Goal: Information Seeking & Learning: Learn about a topic

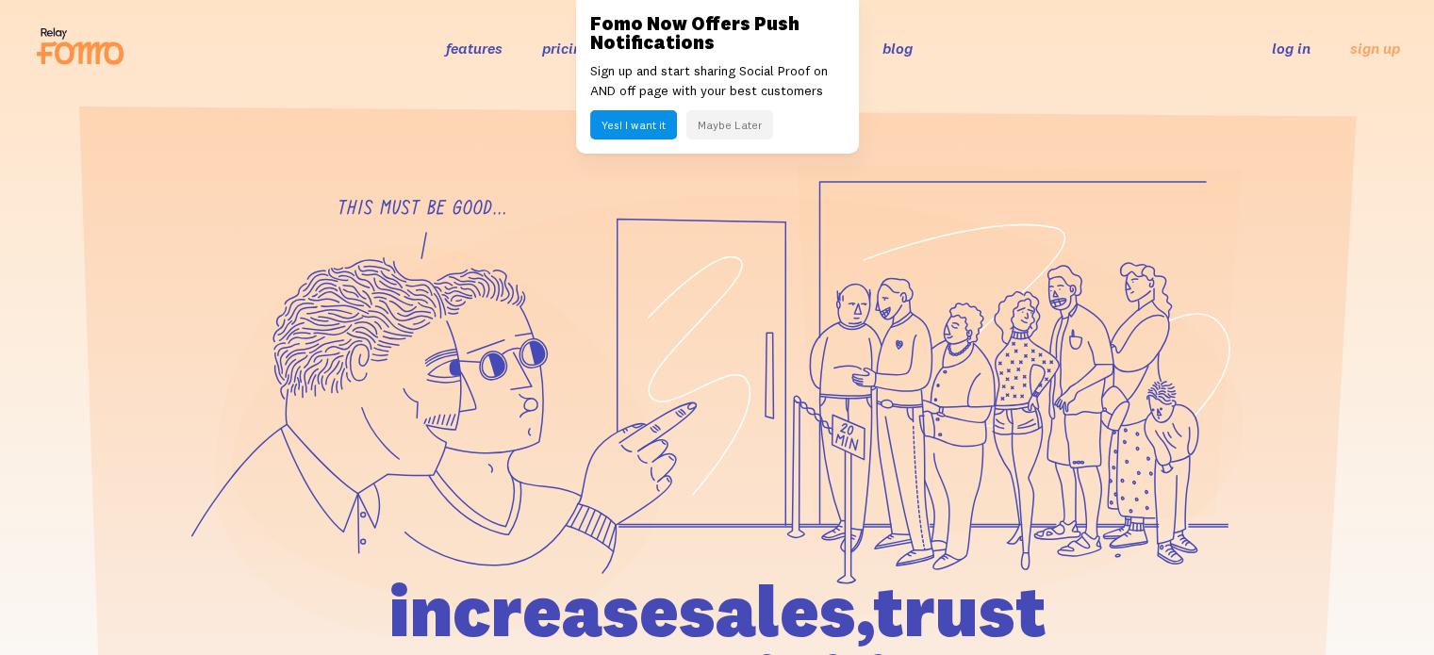
click at [473, 45] on link "features" at bounding box center [474, 48] width 57 height 19
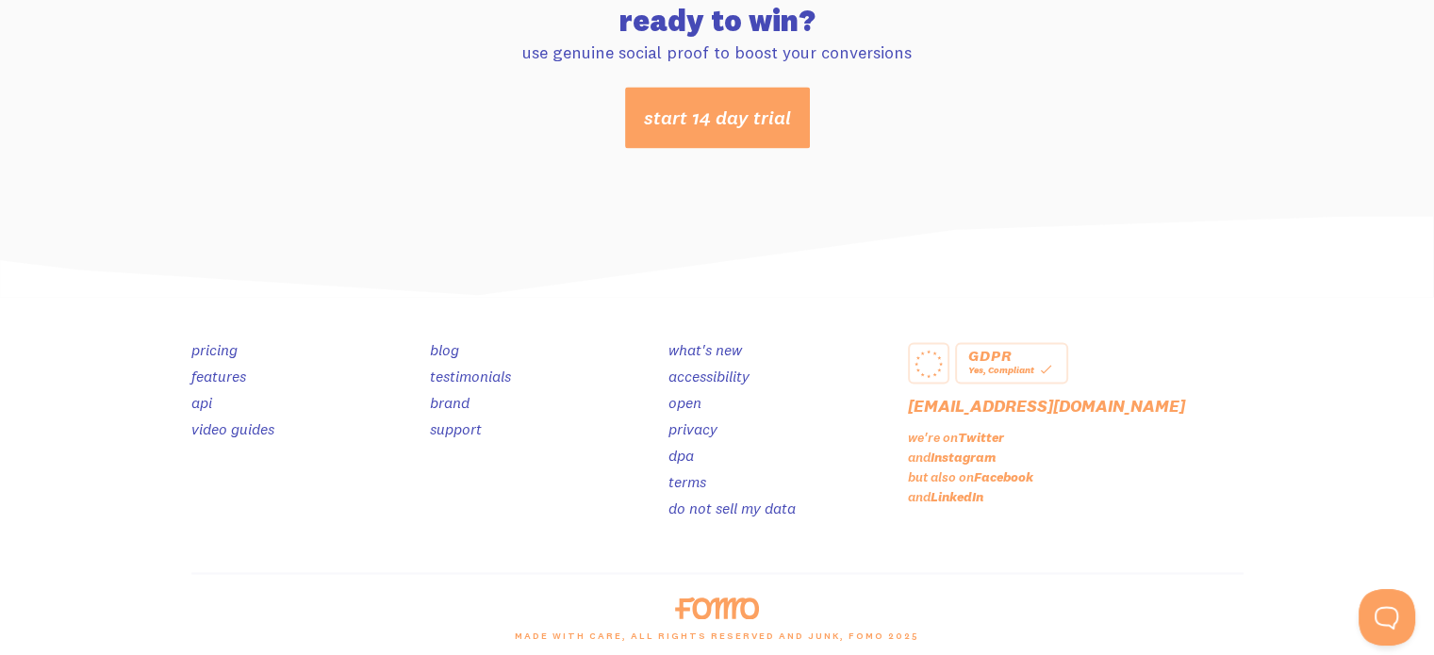
scroll to position [10095, 0]
click at [608, 232] on img at bounding box center [717, 256] width 1434 height 83
click at [498, 369] on link "testimonials" at bounding box center [470, 375] width 81 height 19
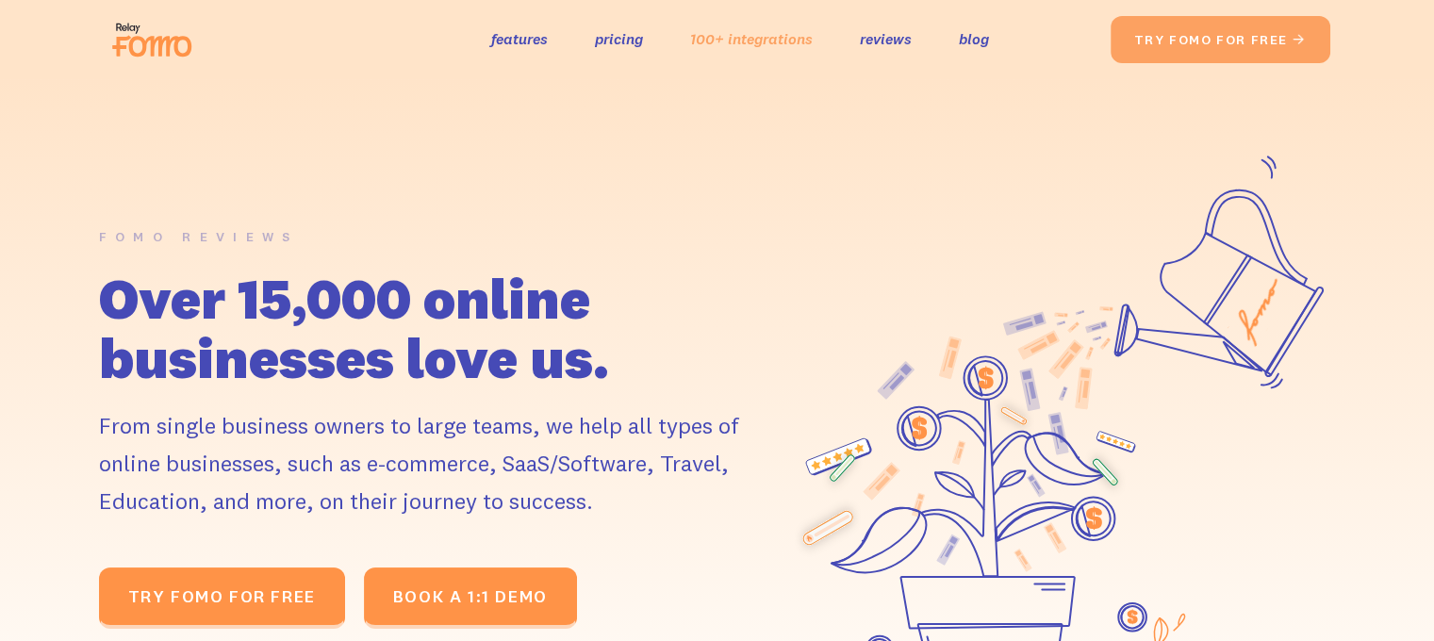
click at [765, 52] on link "100+ integrations" at bounding box center [751, 38] width 123 height 27
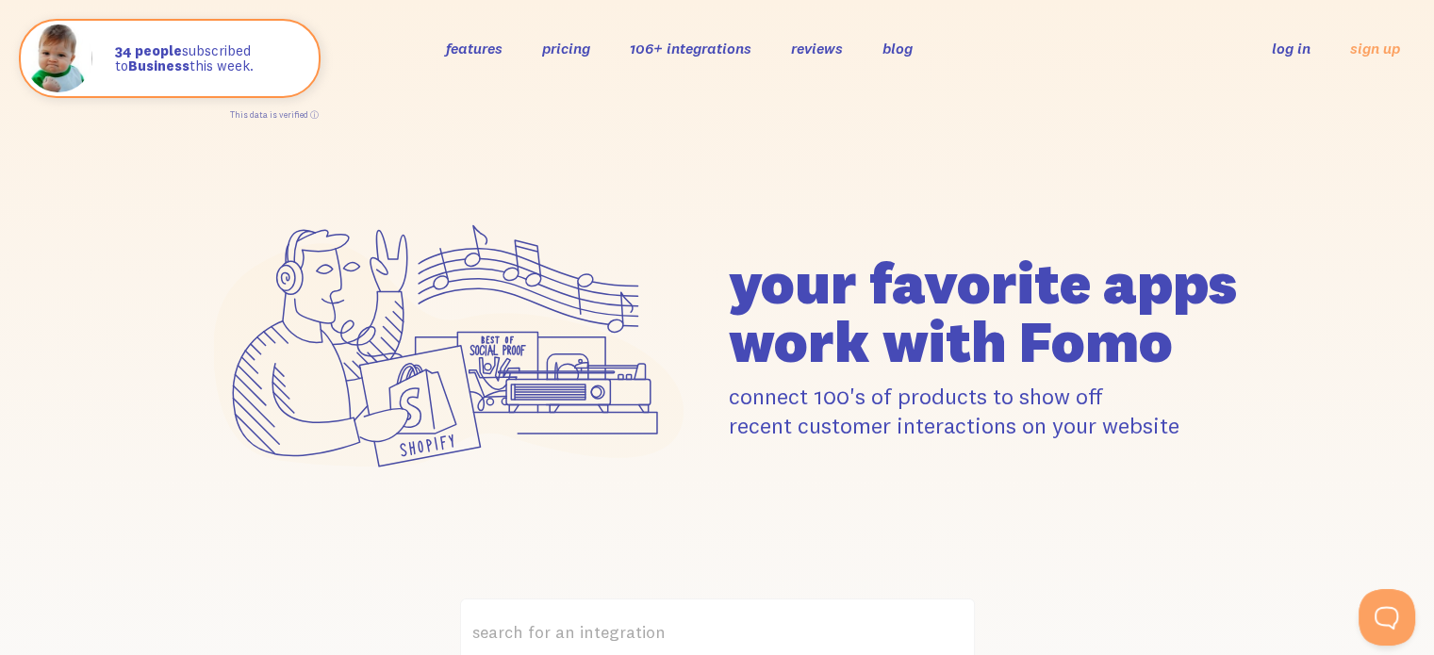
click at [493, 53] on link "features" at bounding box center [474, 48] width 57 height 19
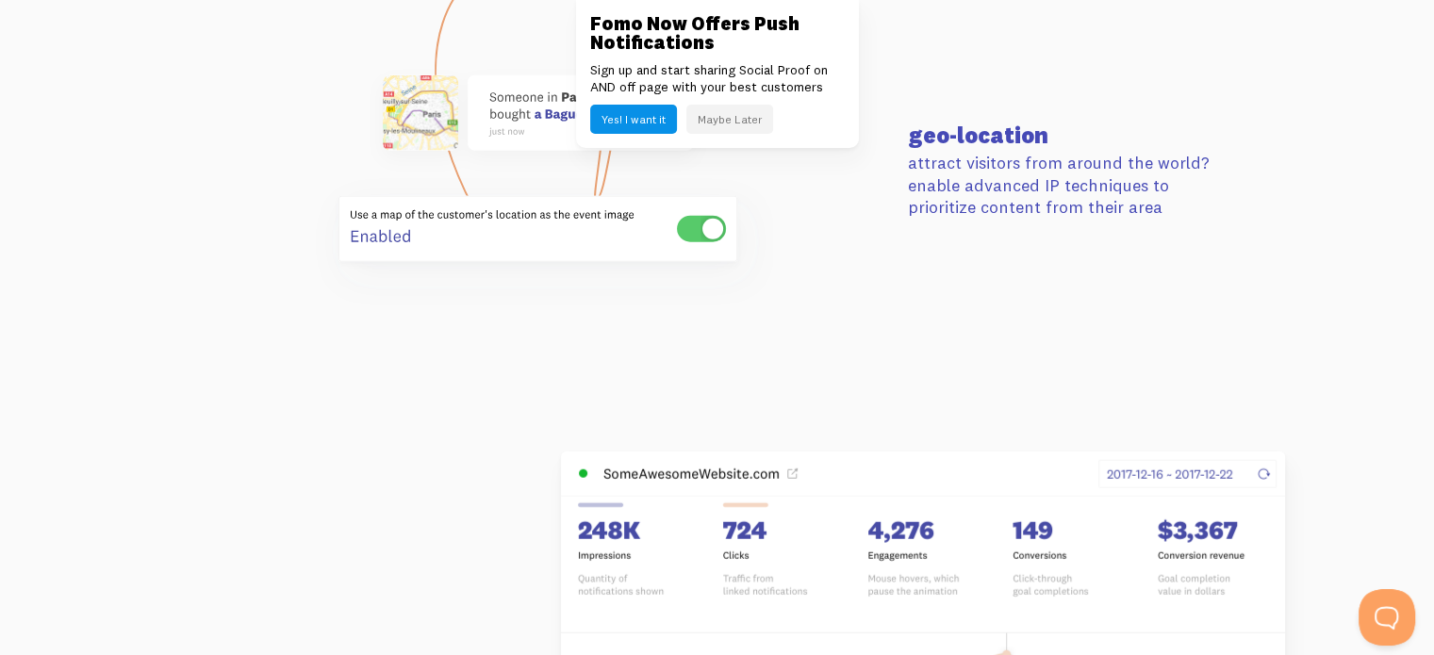
scroll to position [4680, 0]
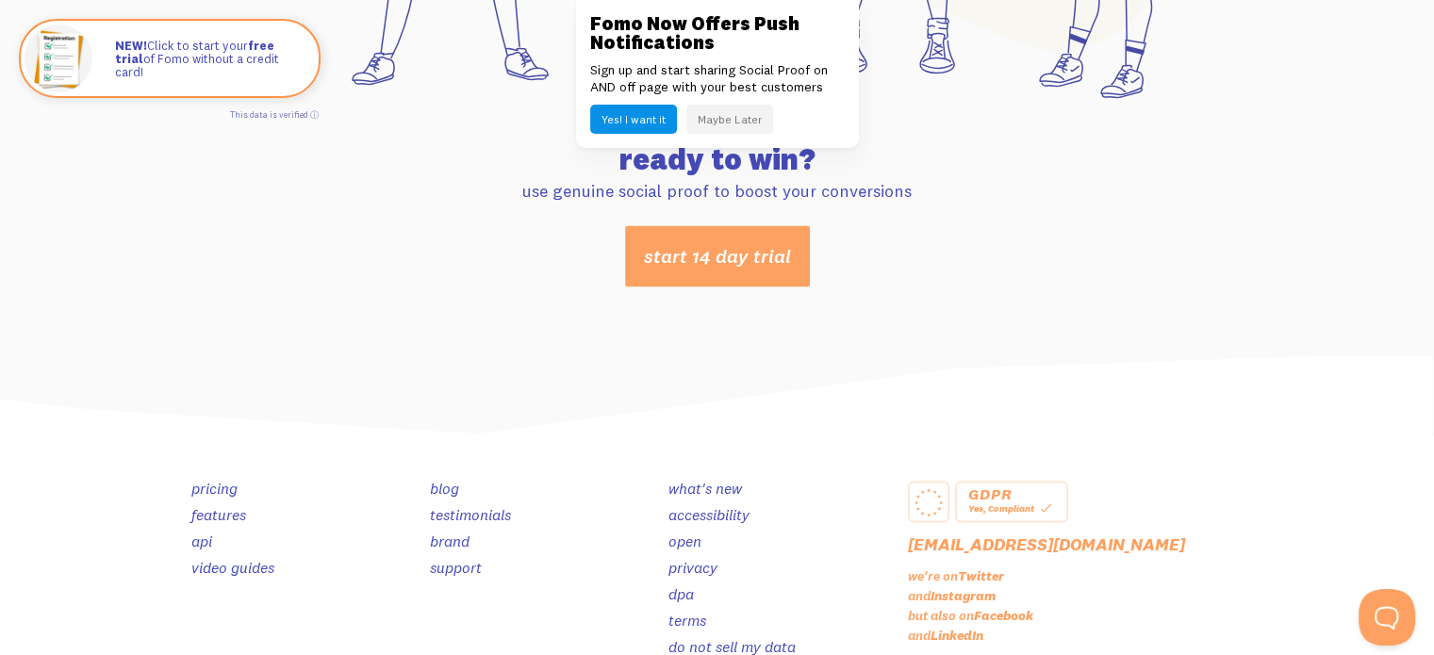
scroll to position [10103, 0]
